Goal: Transaction & Acquisition: Purchase product/service

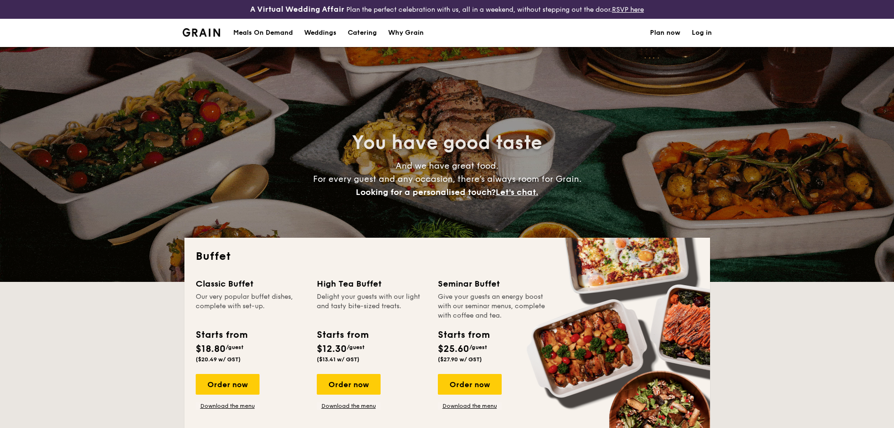
select select
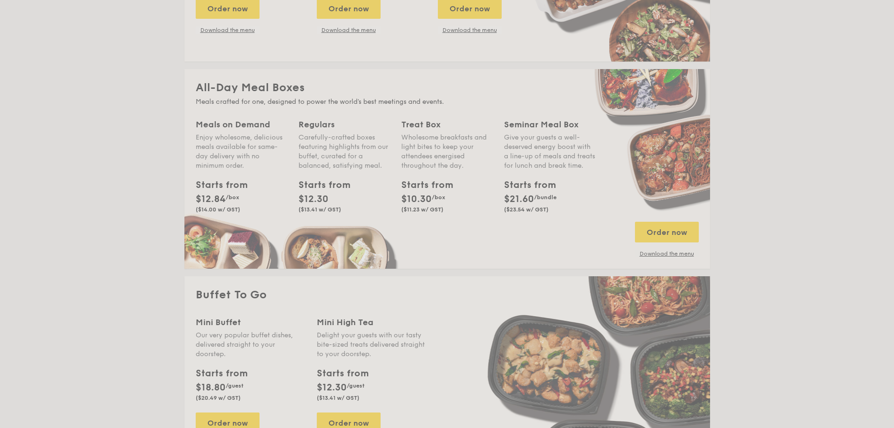
scroll to position [422, 0]
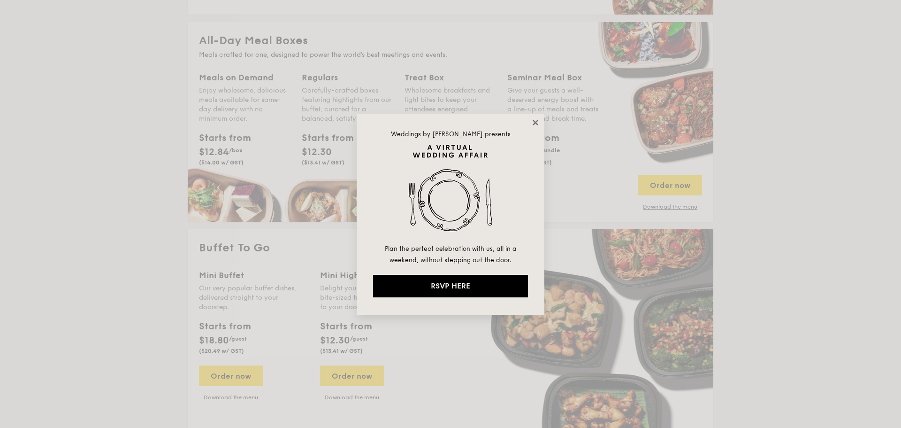
click at [536, 121] on icon at bounding box center [535, 122] width 8 height 8
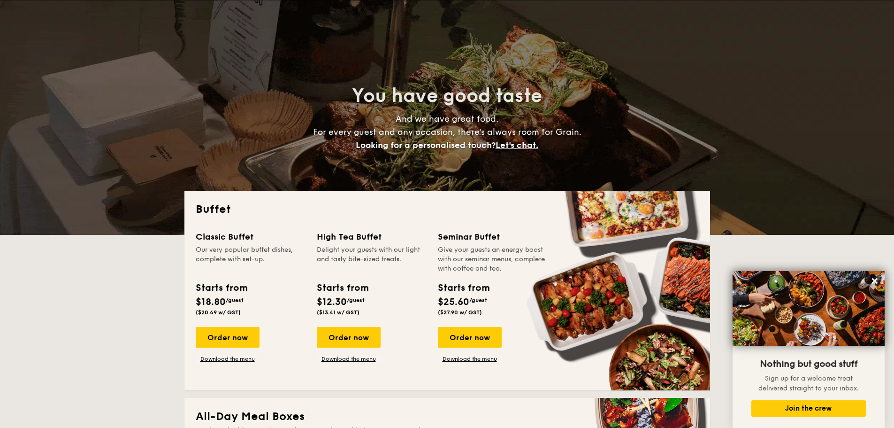
scroll to position [0, 0]
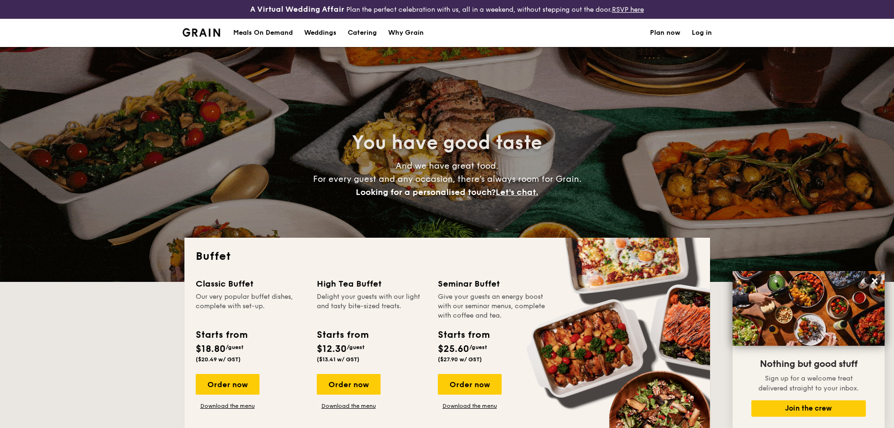
click at [260, 31] on div "Meals On Demand" at bounding box center [263, 33] width 60 height 28
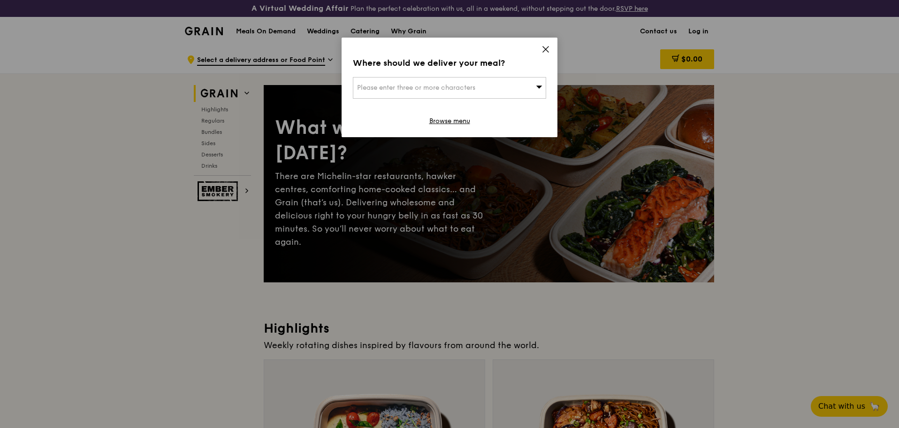
click at [543, 46] on icon at bounding box center [546, 49] width 8 height 8
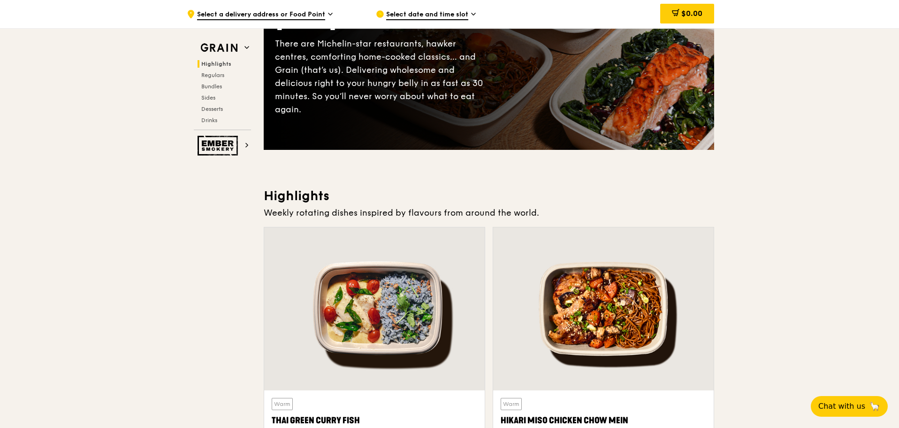
scroll to position [226, 0]
